Goal: Check status: Check status

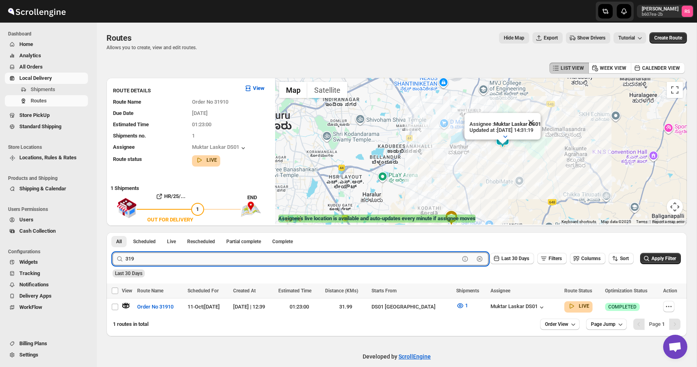
click at [150, 258] on input "319" at bounding box center [292, 258] width 334 height 13
type input "31919"
click at [112, 232] on button "Submit" at bounding box center [123, 236] width 23 height 8
click at [127, 307] on icon "button" at bounding box center [126, 305] width 7 height 3
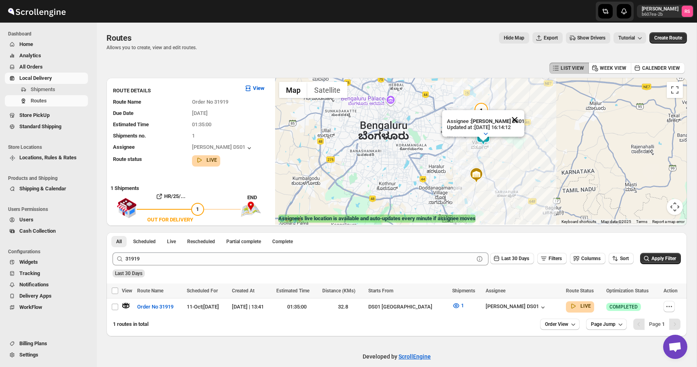
click at [516, 122] on button "Close" at bounding box center [514, 119] width 19 height 19
click at [667, 308] on icon "button" at bounding box center [669, 306] width 8 height 8
checkbox input "true"
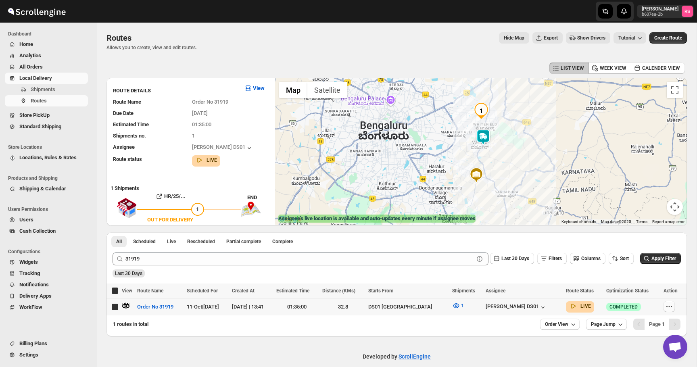
checkbox input "true"
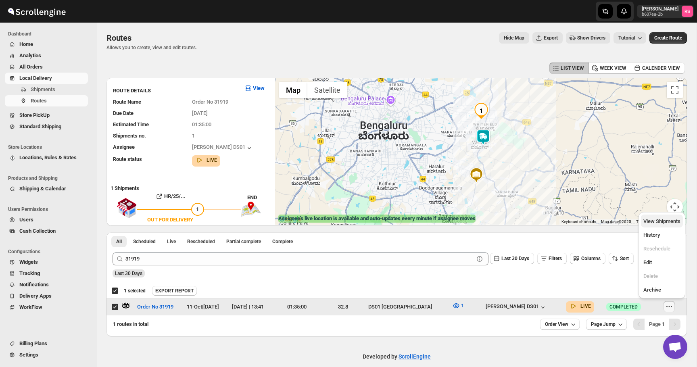
click at [665, 227] on button "View Shipments" at bounding box center [662, 221] width 42 height 13
checkbox input "false"
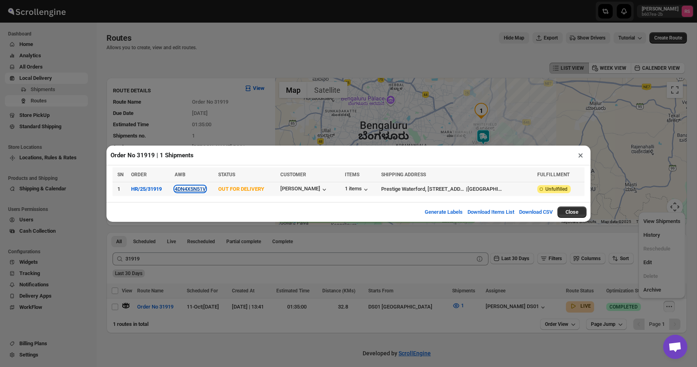
click at [206, 190] on button "4DN4X5N51V" at bounding box center [190, 189] width 31 height 6
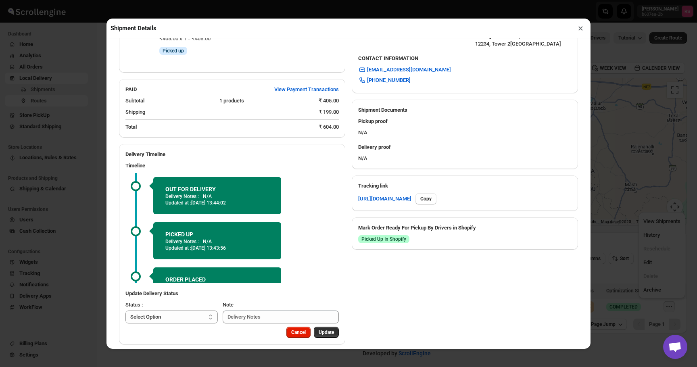
click at [580, 28] on button "×" at bounding box center [581, 28] width 12 height 11
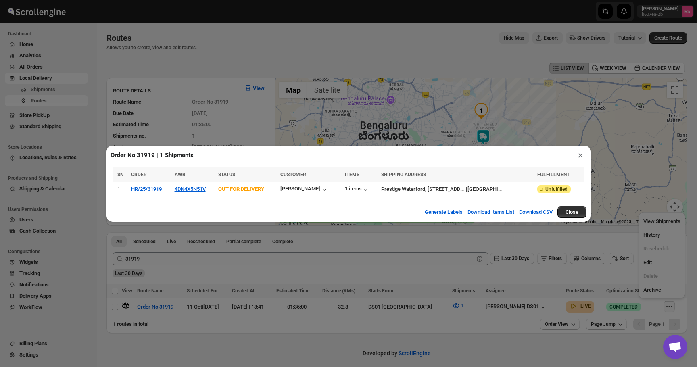
click at [577, 156] on button "×" at bounding box center [581, 155] width 12 height 11
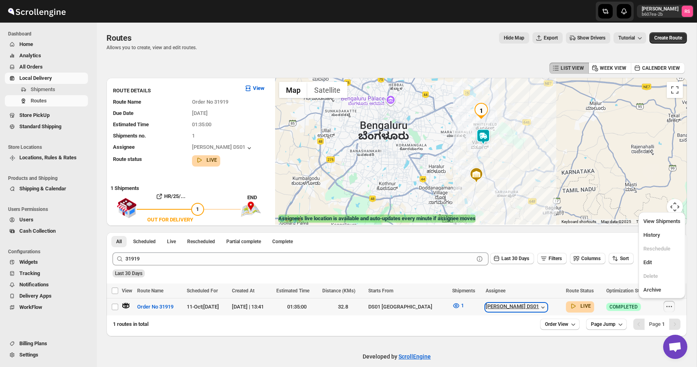
click at [509, 303] on div "[PERSON_NAME] DS01" at bounding box center [515, 307] width 61 height 8
click at [485, 136] on img at bounding box center [483, 136] width 16 height 16
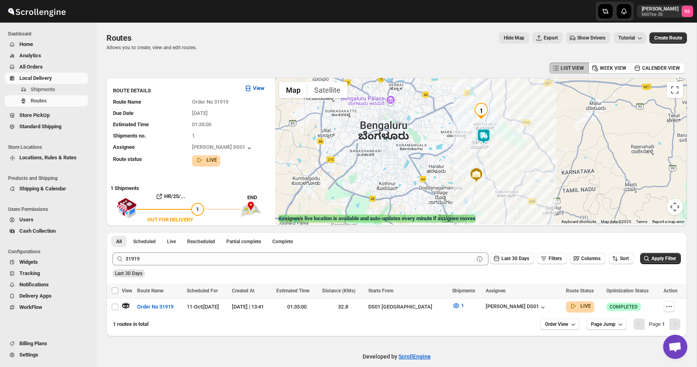
click at [485, 136] on img at bounding box center [483, 136] width 16 height 16
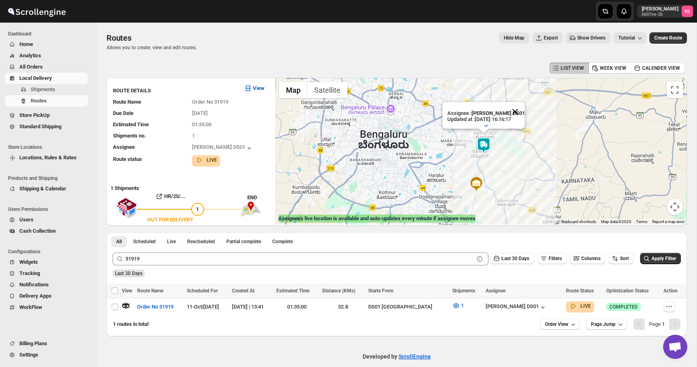
click at [517, 111] on button "Close" at bounding box center [514, 111] width 19 height 19
